Goal: Find specific page/section: Find specific page/section

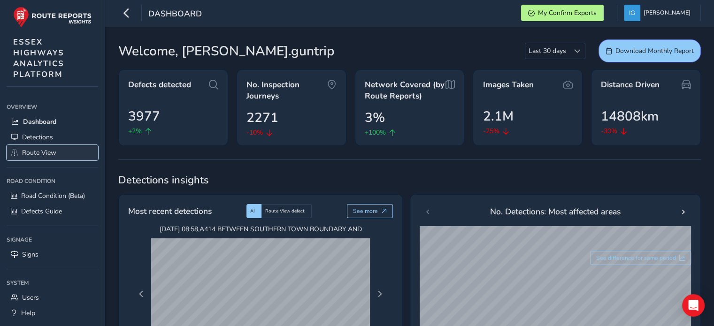
click at [44, 152] on span "Route View" at bounding box center [39, 152] width 34 height 9
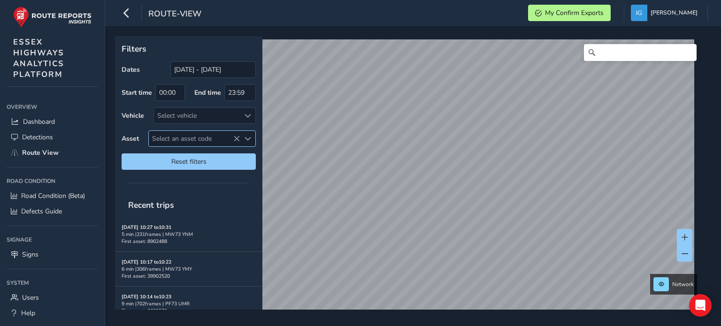
click at [244, 138] on span "Select an asset code" at bounding box center [247, 139] width 7 height 7
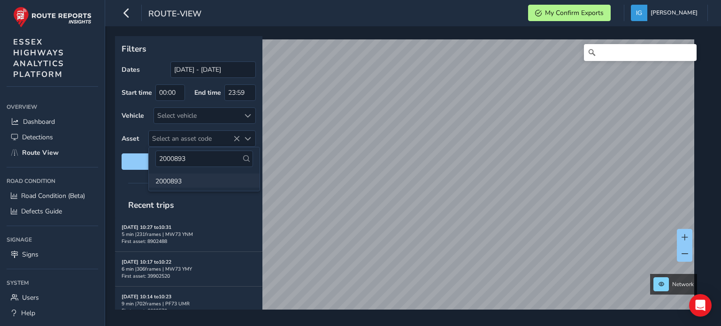
type input "2000893"
click at [180, 182] on li "2000893" at bounding box center [204, 181] width 111 height 14
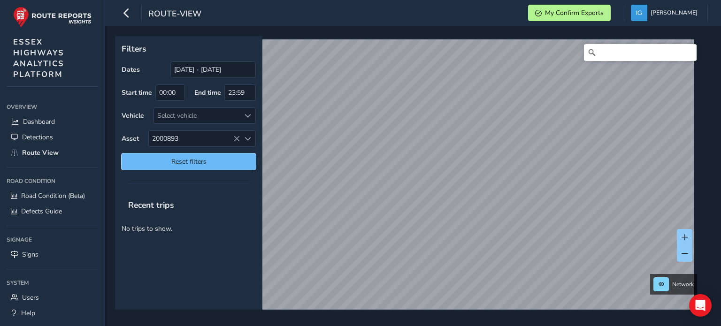
click at [237, 163] on span "Reset filters" at bounding box center [189, 161] width 120 height 9
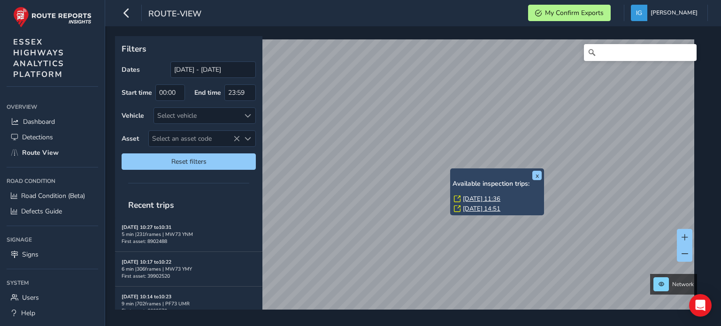
click at [469, 198] on link "[DATE] 11:36" at bounding box center [482, 199] width 38 height 8
